Goal: Task Accomplishment & Management: Manage account settings

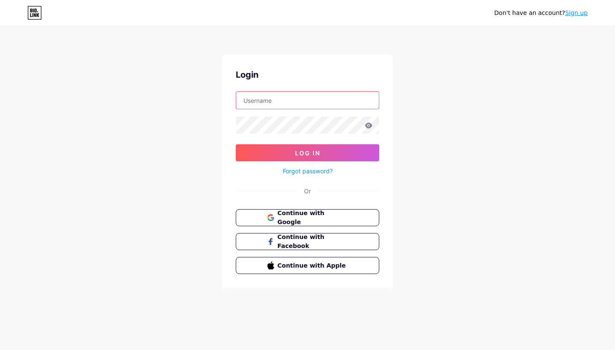
type input "[EMAIL_ADDRESS][DOMAIN_NAME]"
click at [308, 153] on button "Log In" at bounding box center [308, 152] width 144 height 17
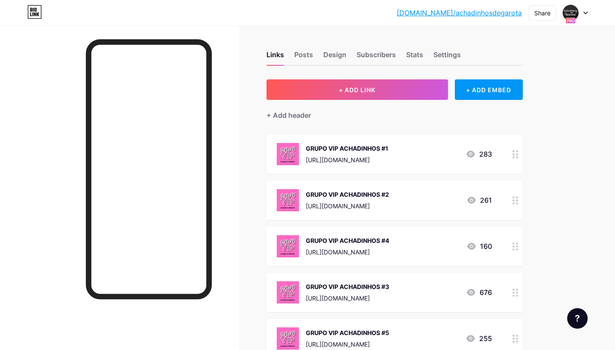
click at [583, 16] on div at bounding box center [575, 12] width 25 height 15
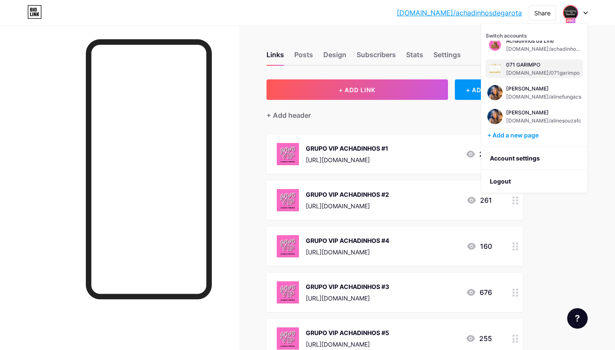
scroll to position [34, 0]
click at [559, 69] on div "071 GARIMPO bio.link/071garimpo" at bounding box center [543, 68] width 74 height 15
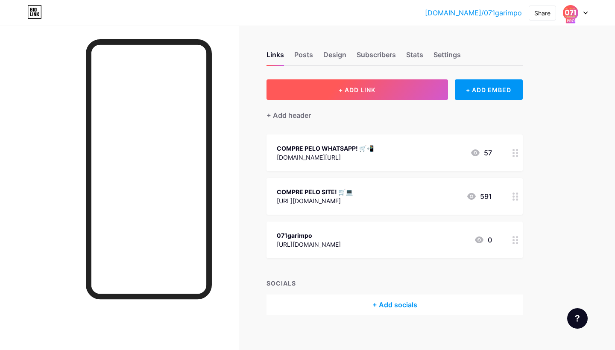
click at [370, 89] on span "+ ADD LINK" at bounding box center [357, 89] width 37 height 7
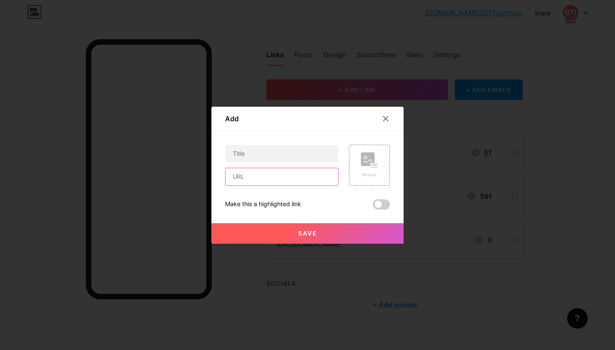
click at [280, 180] on input "text" at bounding box center [282, 176] width 113 height 17
paste input "[URL][DOMAIN_NAME]"
type input "[URL][DOMAIN_NAME]"
click at [292, 155] on input "text" at bounding box center [282, 153] width 113 height 17
type input "COMPRE PELO MERCADO LIVRE!"
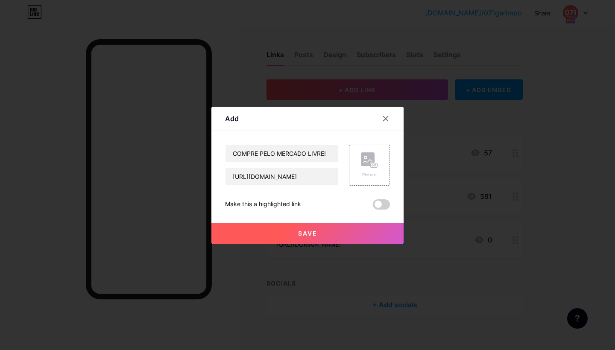
click at [369, 236] on button "Save" at bounding box center [308, 234] width 192 height 21
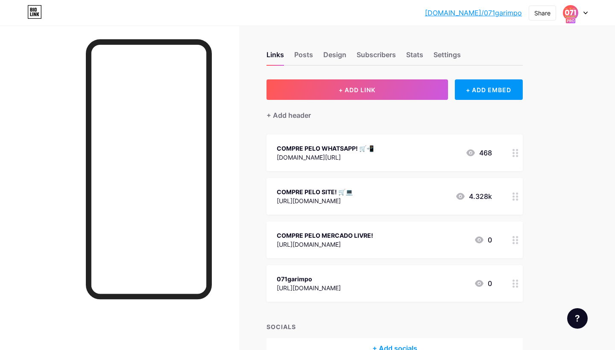
click at [397, 196] on div "COMPRE PELO SITE! 🛒💻 [URL][DOMAIN_NAME] 4.328k" at bounding box center [384, 197] width 215 height 20
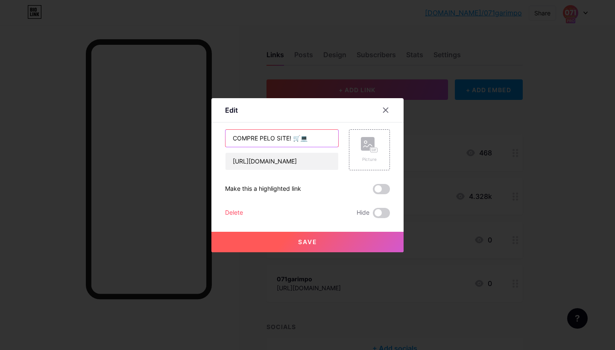
drag, startPoint x: 295, startPoint y: 138, endPoint x: 319, endPoint y: 139, distance: 23.5
click at [319, 139] on input "COMPRE PELO SITE! 🛒💻" at bounding box center [282, 138] width 113 height 17
click at [425, 143] on div at bounding box center [307, 175] width 615 height 350
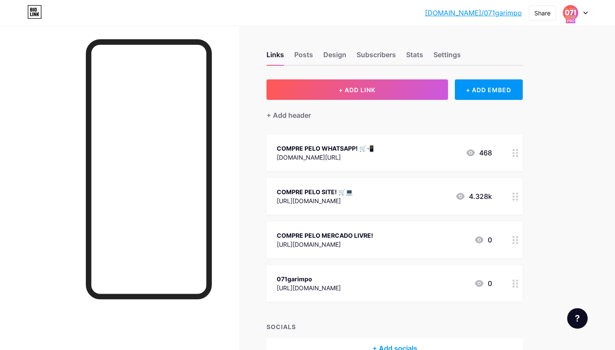
click at [374, 234] on div "COMPRE PELO MERCADO LIVRE!" at bounding box center [325, 235] width 97 height 9
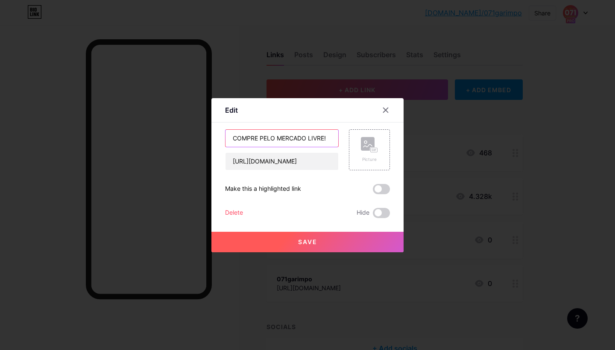
click at [332, 138] on input "COMPRE PELO MERCADO LIVRE!" at bounding box center [282, 138] width 113 height 17
paste input "🛒💻"
type input "COMPRE PELO MERCADO LIVRE! 🛒💻"
click at [360, 237] on button "Save" at bounding box center [308, 242] width 192 height 21
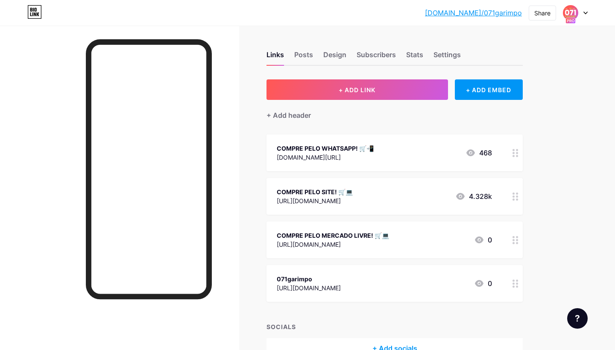
click at [378, 236] on div "COMPRE PELO MERCADO LIVRE! 🛒💻" at bounding box center [333, 235] width 112 height 9
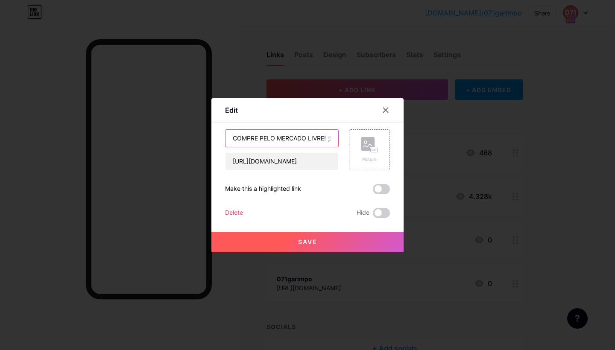
click at [331, 138] on input "COMPRE PELO MERCADO LIVRE! 🛒💻" at bounding box center [282, 138] width 113 height 17
type input "COMPRE PELO MERCADO LIVRE! 💻"
click at [331, 245] on button "Save" at bounding box center [308, 242] width 192 height 21
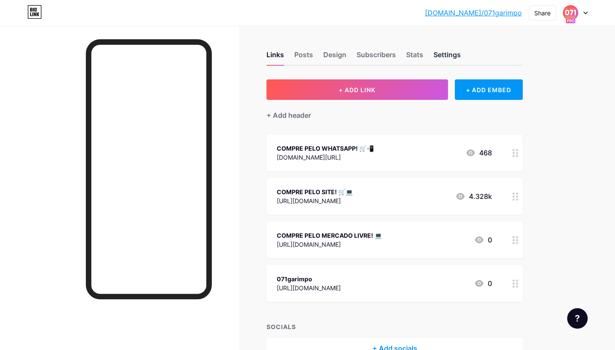
click at [440, 55] on div "Settings" at bounding box center [447, 57] width 27 height 15
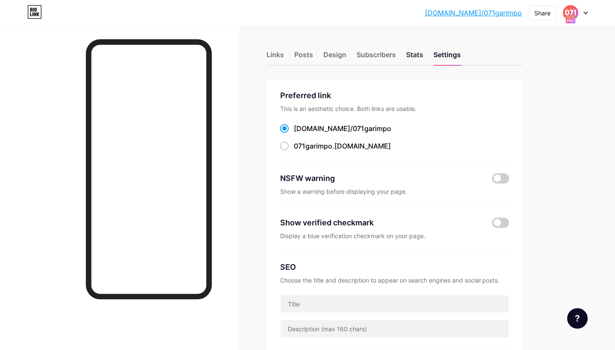
click at [412, 54] on div "Stats" at bounding box center [414, 57] width 17 height 15
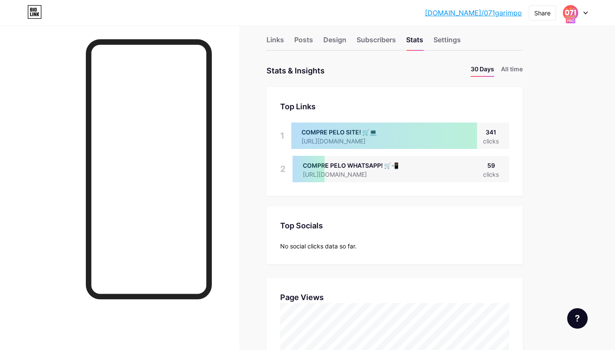
scroll to position [13, 0]
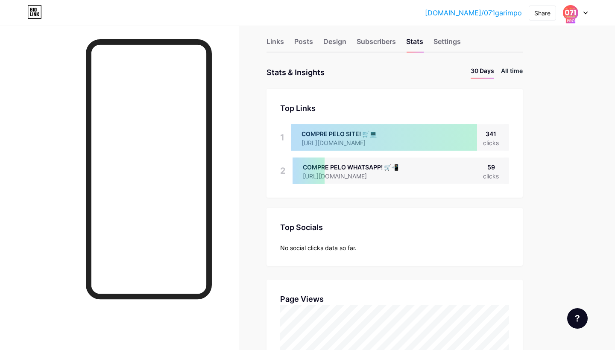
click at [509, 67] on li "All time" at bounding box center [512, 72] width 22 height 12
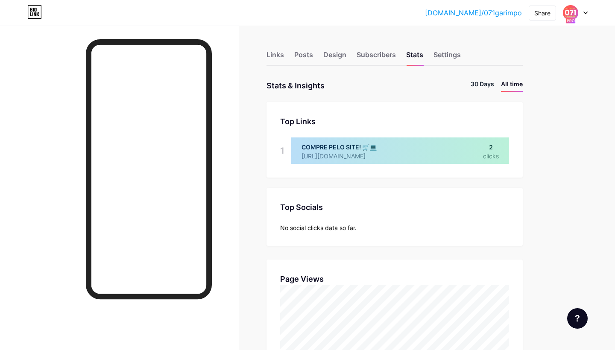
scroll to position [0, 0]
click at [487, 86] on li "30 Days" at bounding box center [483, 85] width 24 height 12
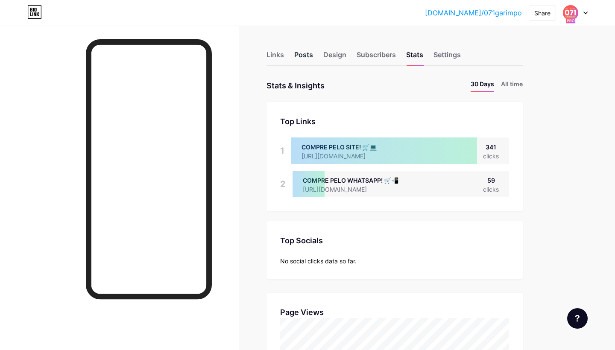
scroll to position [350, 615]
click at [279, 55] on div "Links" at bounding box center [276, 57] width 18 height 15
